Goal: Task Accomplishment & Management: Use online tool/utility

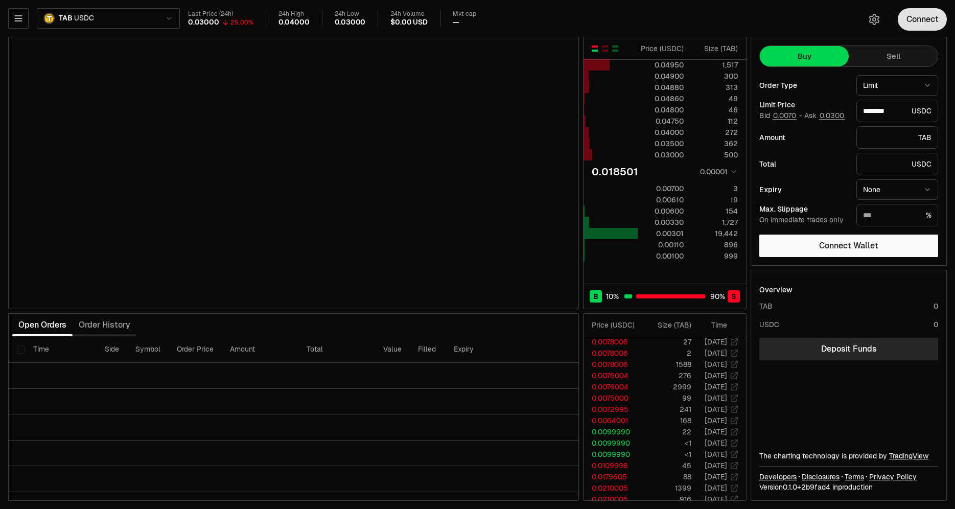
click at [923, 17] on button "Connect" at bounding box center [922, 19] width 49 height 22
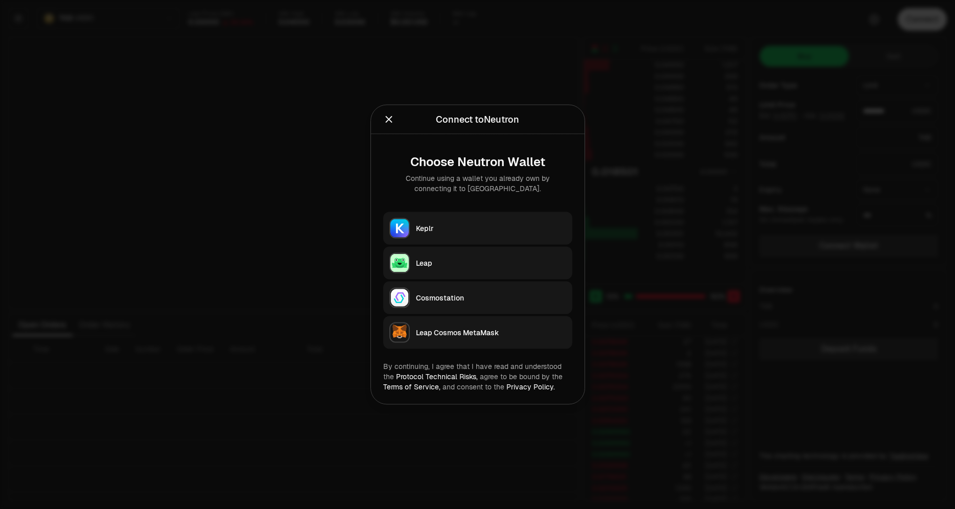
click at [488, 223] on div "Keplr" at bounding box center [491, 228] width 150 height 10
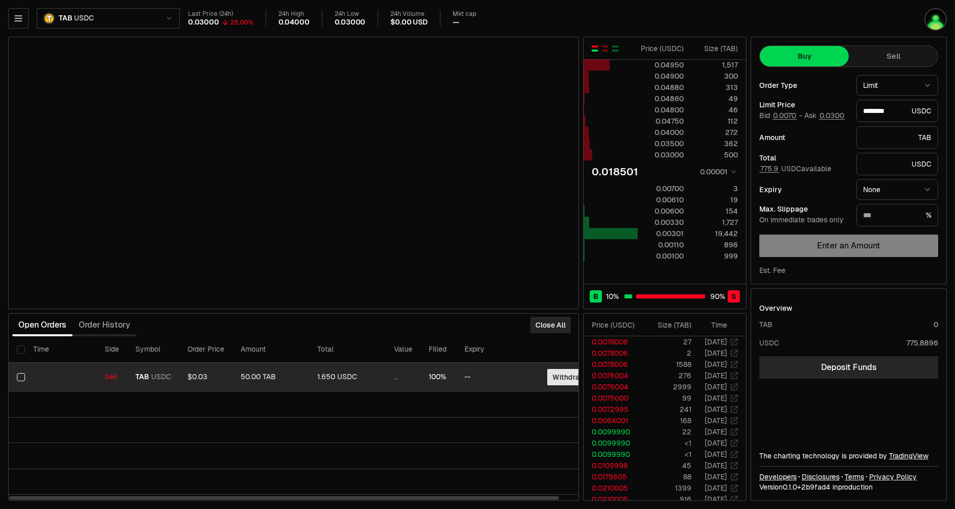
click at [559, 376] on button "Withdraw" at bounding box center [568, 377] width 43 height 16
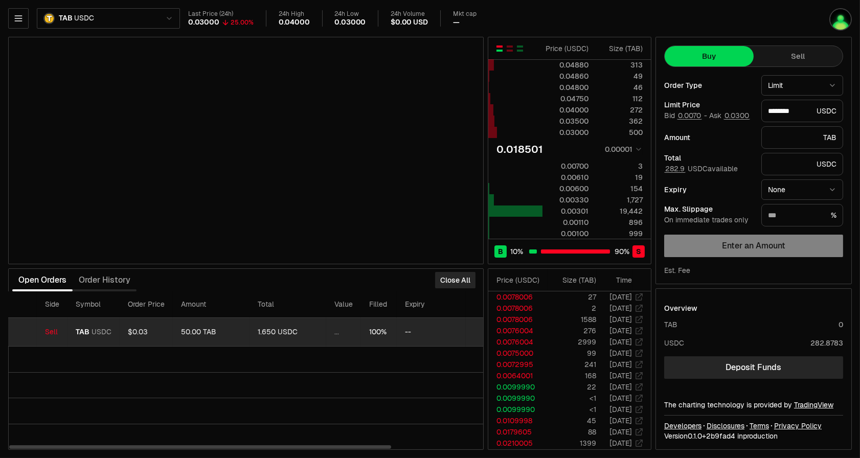
scroll to position [0, 114]
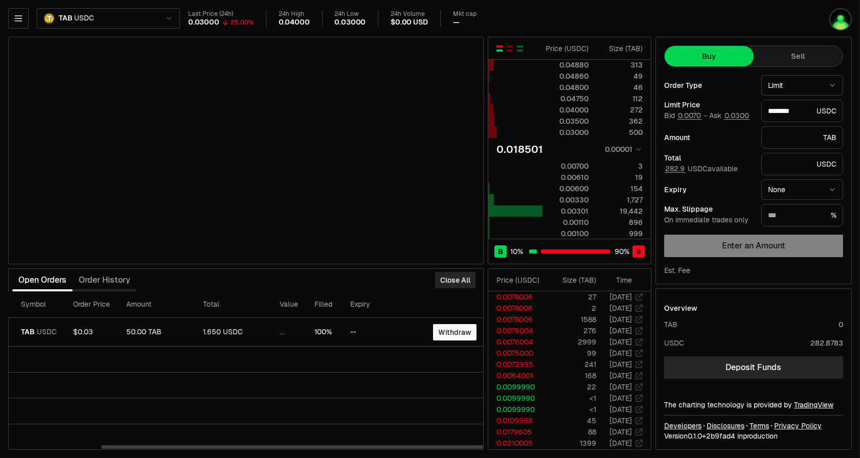
drag, startPoint x: 312, startPoint y: 335, endPoint x: 454, endPoint y: 316, distance: 143.4
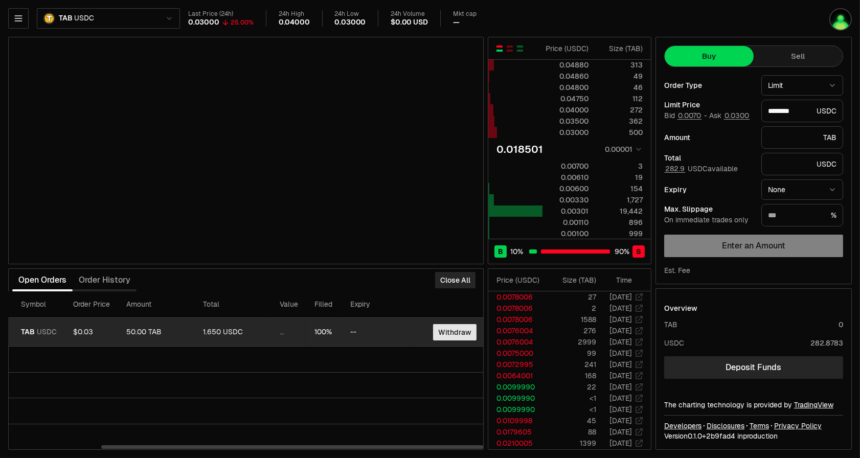
click at [451, 334] on button "Withdraw" at bounding box center [454, 332] width 43 height 16
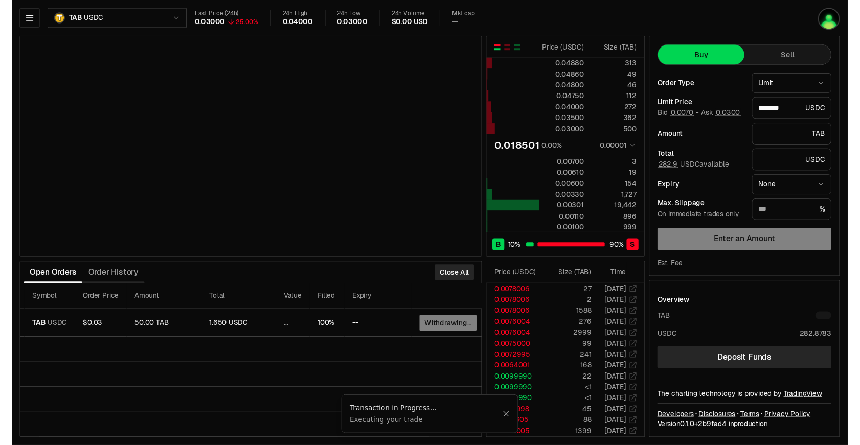
scroll to position [0, 95]
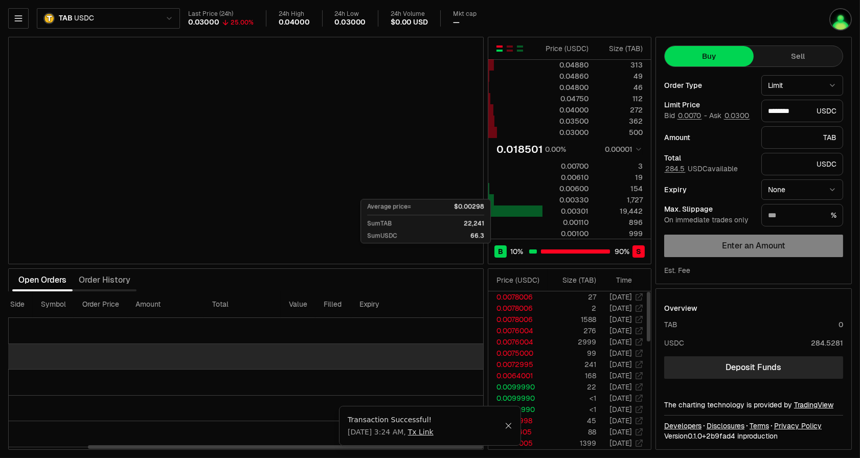
click at [402, 355] on td at bounding box center [199, 357] width 570 height 26
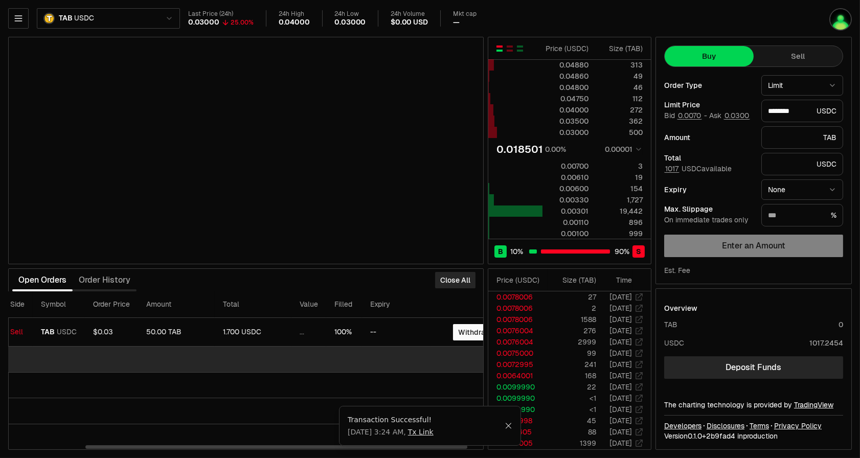
click at [375, 350] on td at bounding box center [209, 360] width 590 height 26
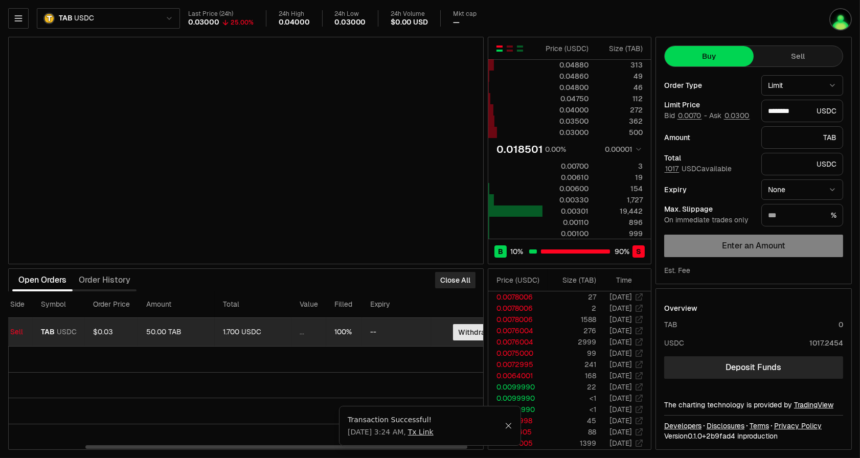
click at [465, 331] on button "Withdraw" at bounding box center [474, 332] width 43 height 16
click at [471, 330] on button "Withdraw" at bounding box center [474, 332] width 43 height 16
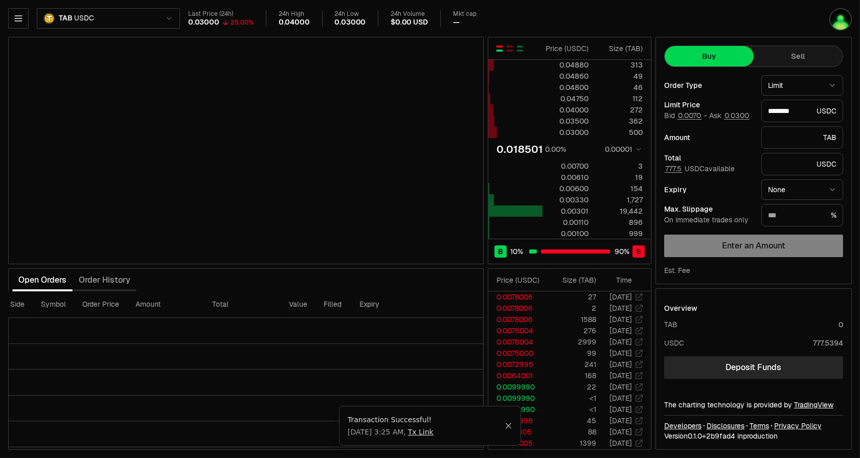
click at [599, 10] on div "Last Price (24h) 0.03000 25.00% 24h High 0.04000 24h Low 0.03000 24h Volume $0.…" at bounding box center [470, 18] width 565 height 17
